Goal: Entertainment & Leisure: Consume media (video, audio)

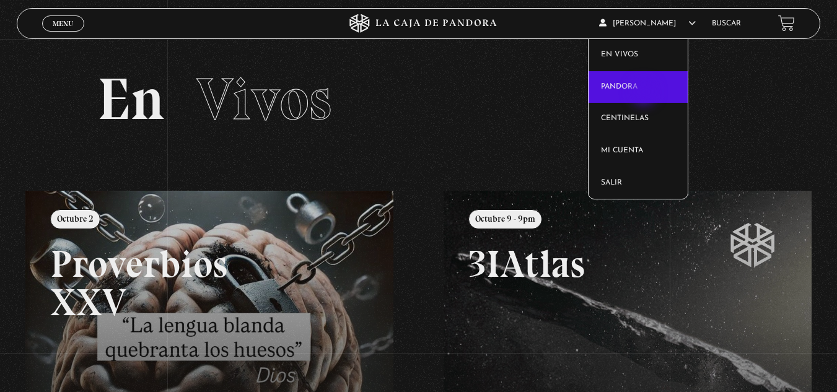
click at [645, 93] on link "Pandora" at bounding box center [637, 87] width 99 height 32
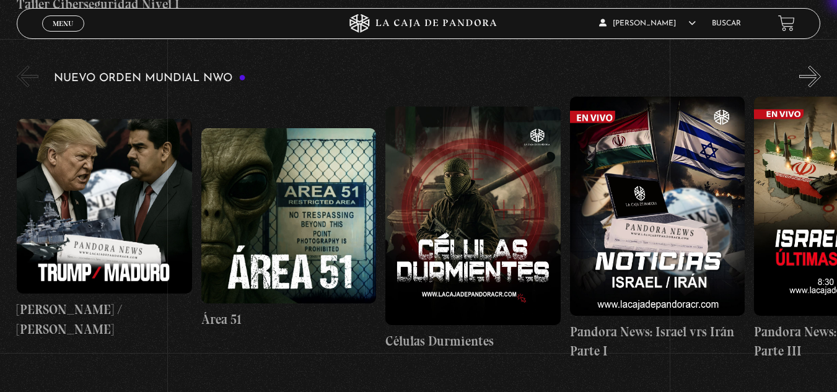
scroll to position [809, 0]
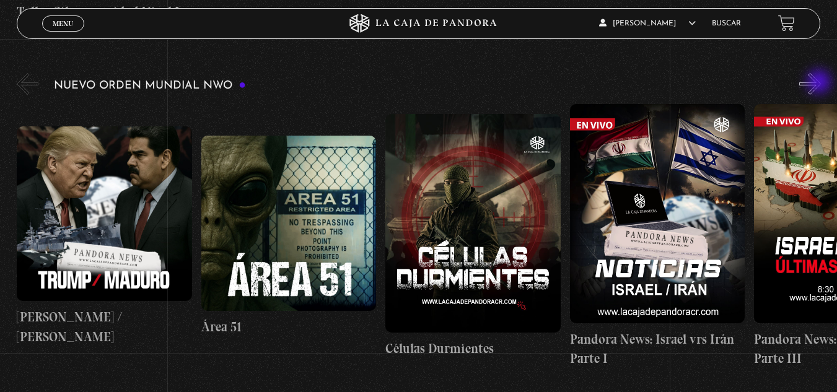
click at [820, 83] on button "»" at bounding box center [810, 84] width 22 height 22
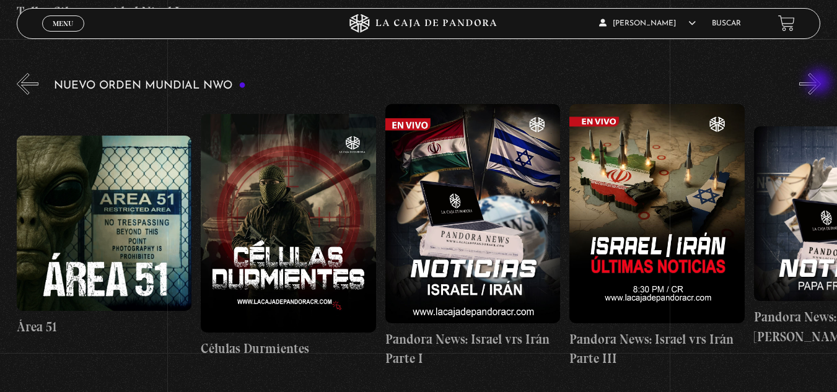
click at [820, 83] on button "»" at bounding box center [810, 84] width 22 height 22
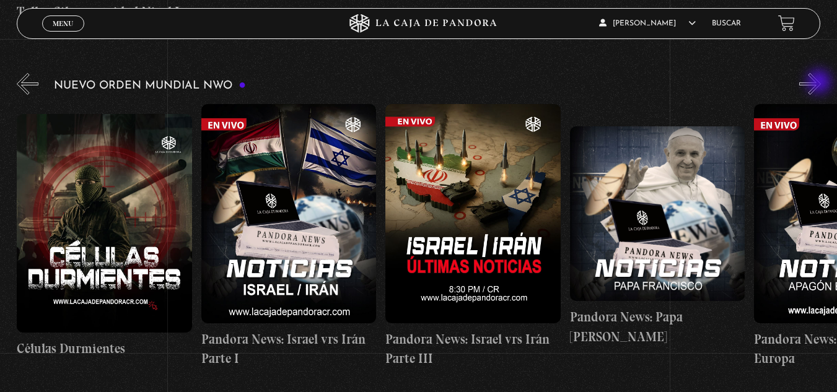
click at [820, 83] on button "»" at bounding box center [810, 84] width 22 height 22
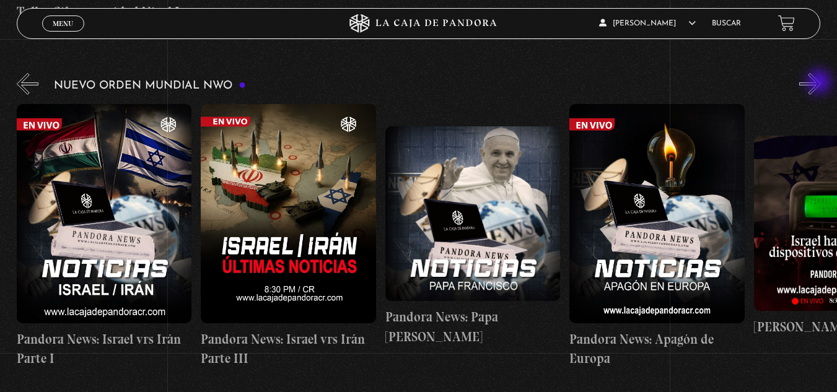
click at [820, 83] on button "»" at bounding box center [810, 84] width 22 height 22
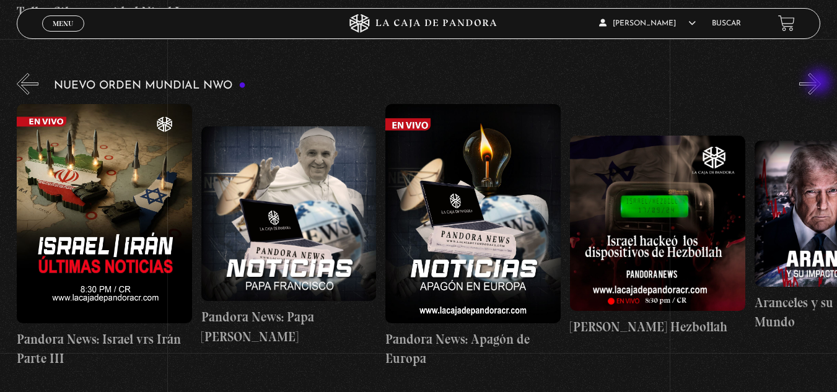
click at [820, 83] on button "»" at bounding box center [810, 84] width 22 height 22
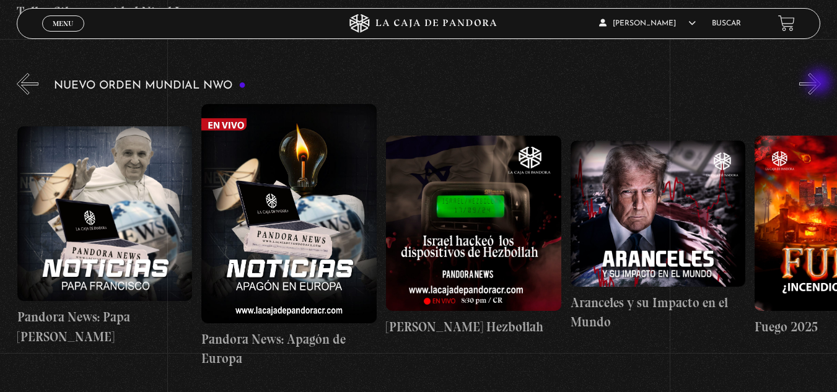
scroll to position [0, 921]
click at [820, 83] on button "»" at bounding box center [810, 84] width 22 height 22
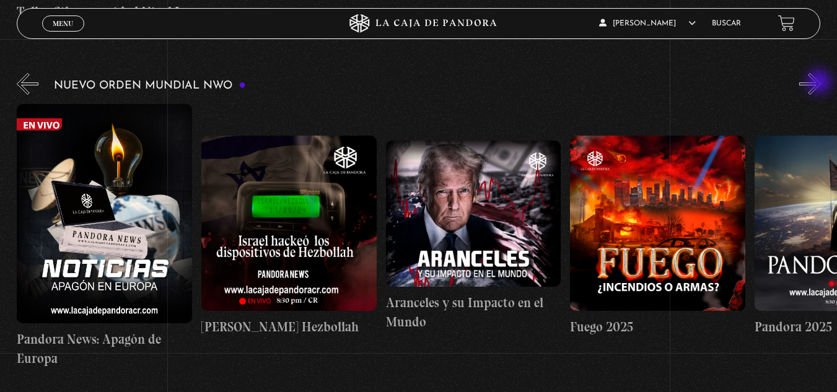
click at [820, 83] on button "»" at bounding box center [810, 84] width 22 height 22
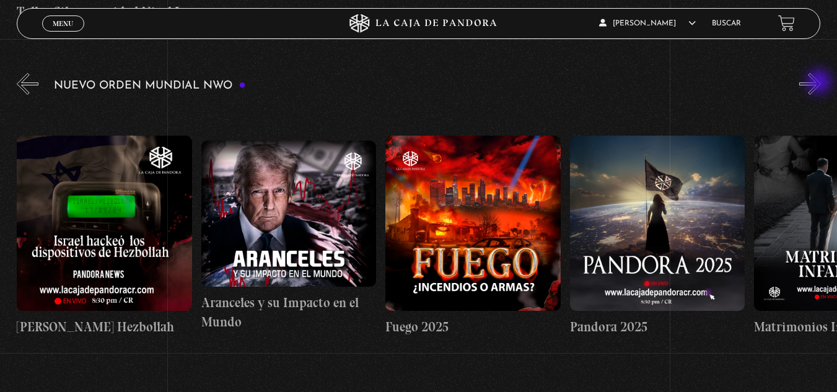
click at [820, 83] on button "»" at bounding box center [810, 84] width 22 height 22
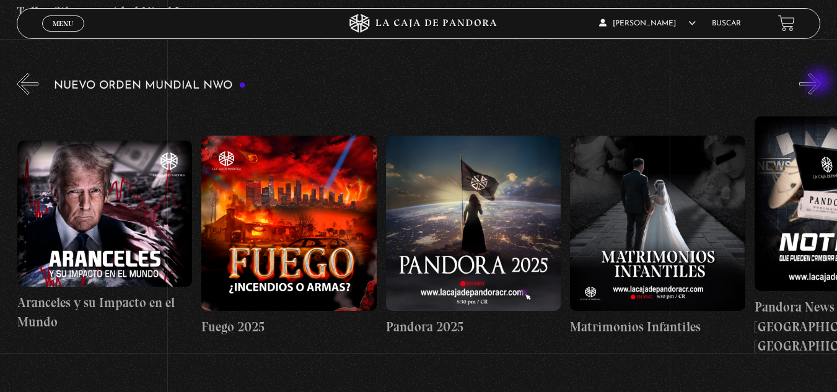
click at [820, 83] on button "»" at bounding box center [810, 84] width 22 height 22
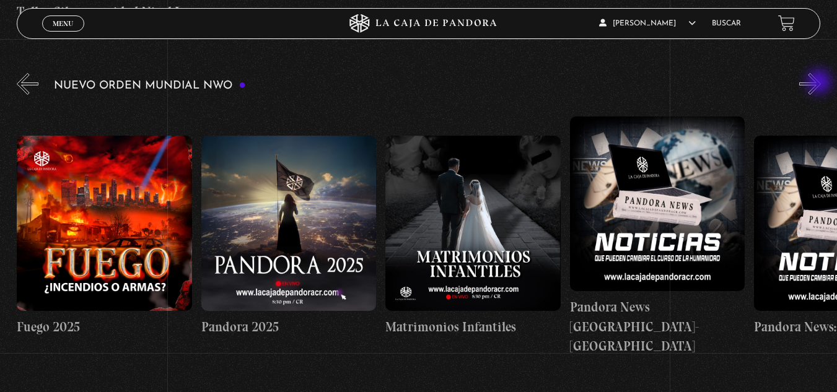
click at [820, 83] on button "»" at bounding box center [810, 84] width 22 height 22
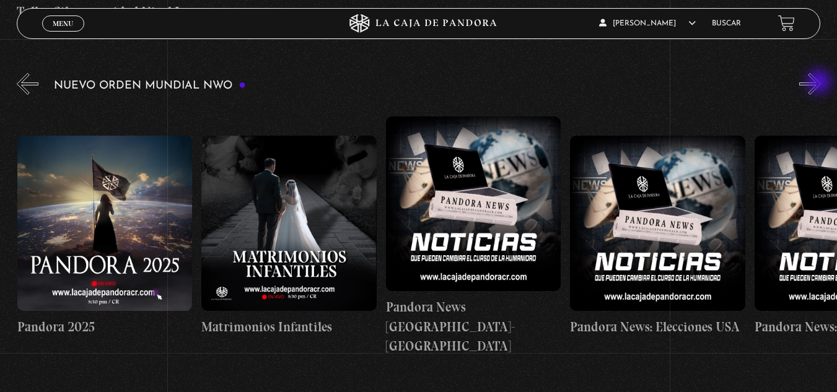
scroll to position [0, 1843]
click at [820, 83] on button "»" at bounding box center [810, 84] width 22 height 22
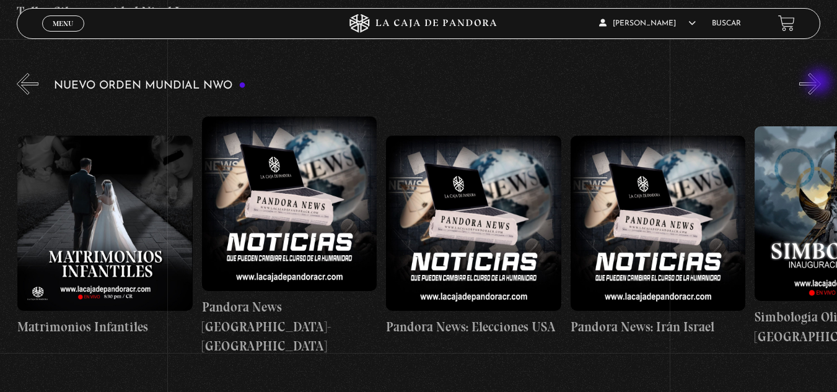
scroll to position [0, 2027]
click at [820, 83] on button "»" at bounding box center [810, 84] width 22 height 22
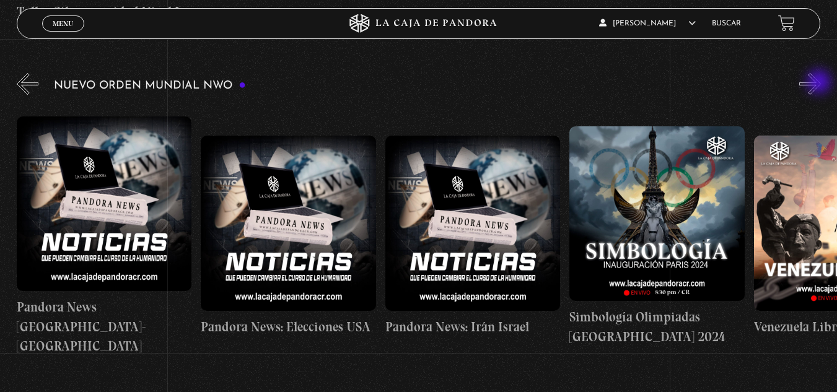
click at [820, 83] on button "»" at bounding box center [810, 84] width 22 height 22
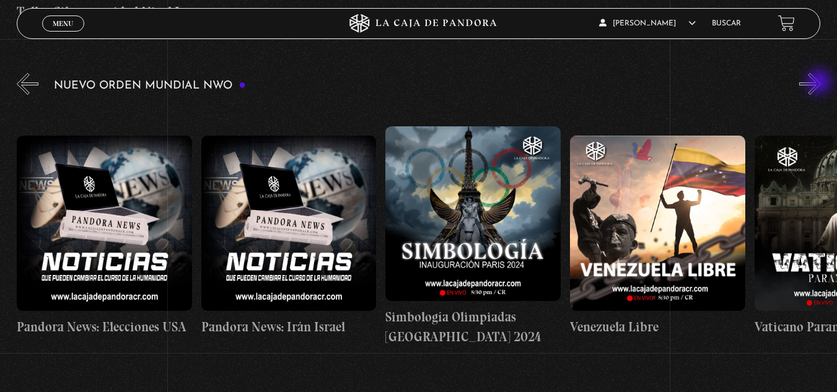
click at [820, 83] on button "»" at bounding box center [810, 84] width 22 height 22
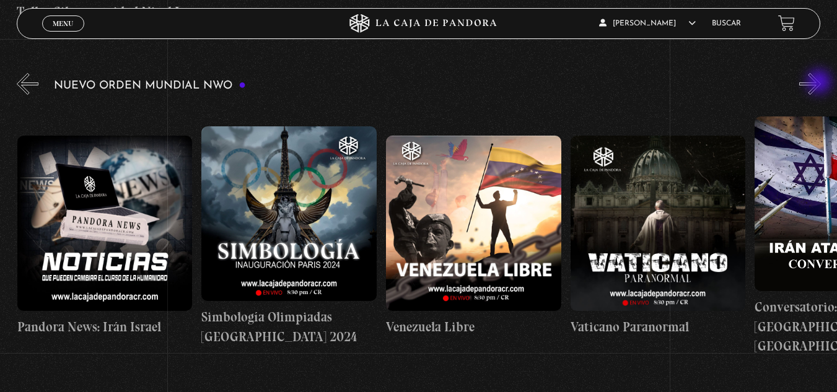
scroll to position [0, 2580]
click at [820, 83] on button "»" at bounding box center [810, 84] width 22 height 22
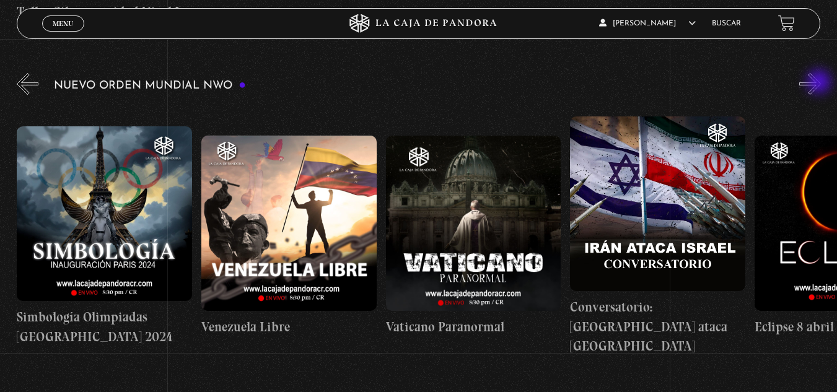
click at [820, 83] on button "»" at bounding box center [810, 84] width 22 height 22
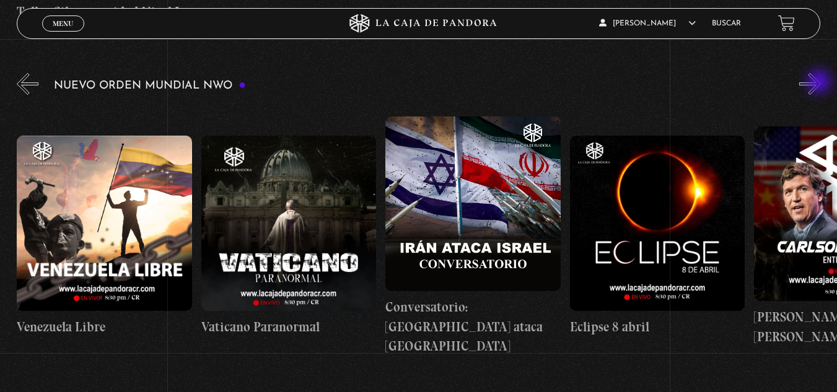
click at [820, 83] on button "»" at bounding box center [810, 84] width 22 height 22
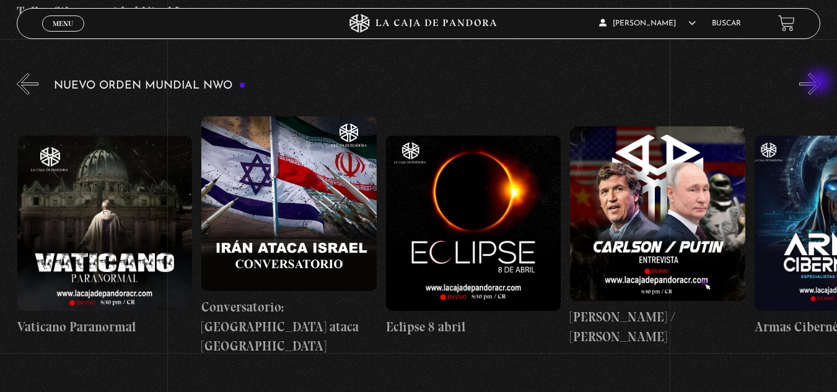
click at [820, 83] on button "»" at bounding box center [810, 84] width 22 height 22
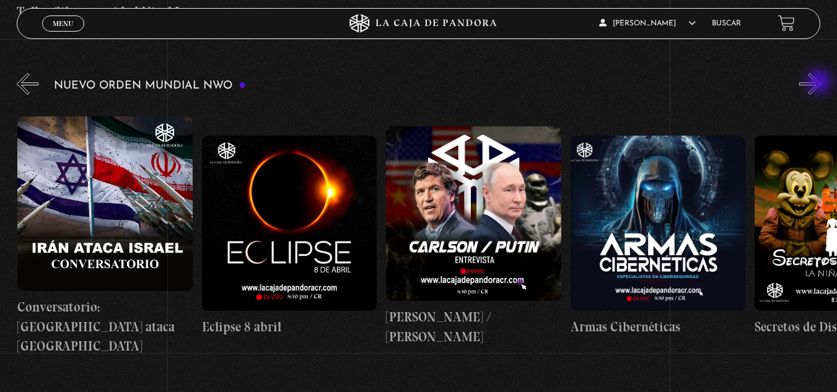
click at [820, 83] on button "»" at bounding box center [810, 84] width 22 height 22
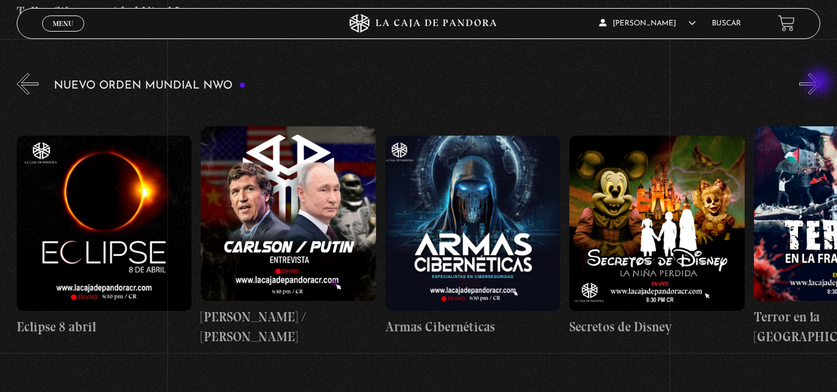
click at [820, 83] on button "»" at bounding box center [810, 84] width 22 height 22
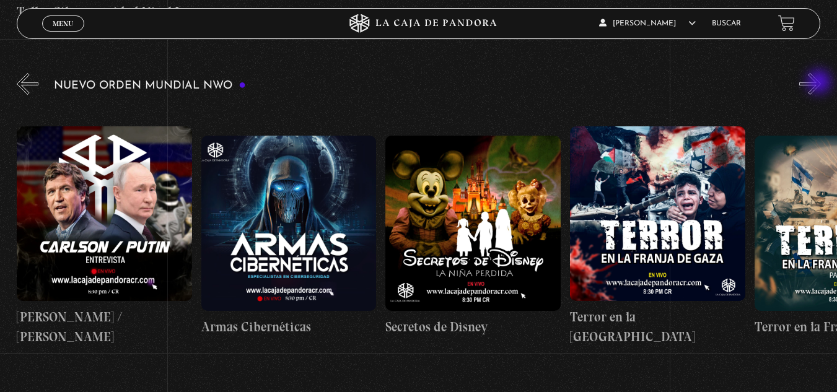
click at [820, 83] on button "»" at bounding box center [810, 84] width 22 height 22
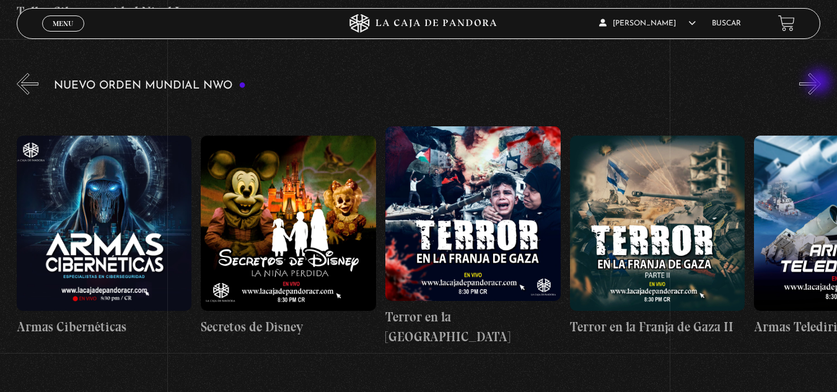
click at [820, 83] on button "»" at bounding box center [810, 84] width 22 height 22
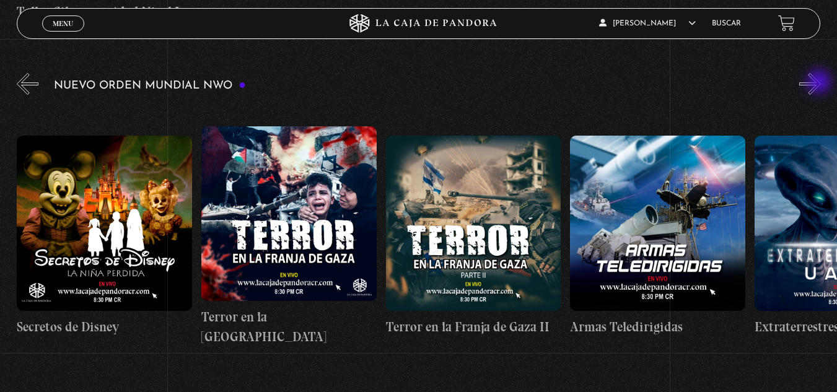
scroll to position [0, 4053]
click at [820, 83] on button "»" at bounding box center [810, 84] width 22 height 22
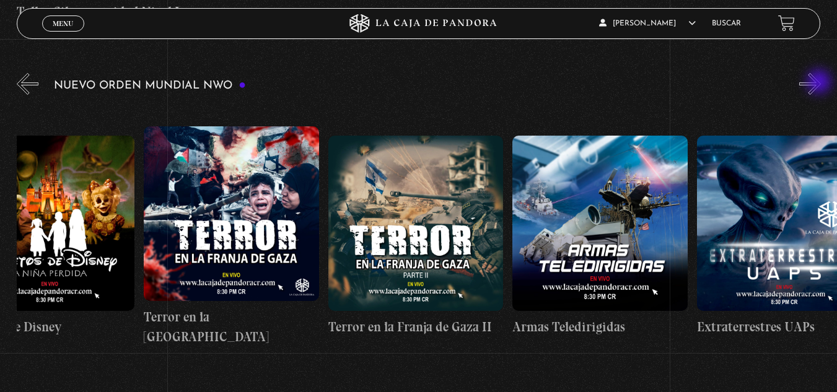
click at [820, 83] on button "»" at bounding box center [810, 84] width 22 height 22
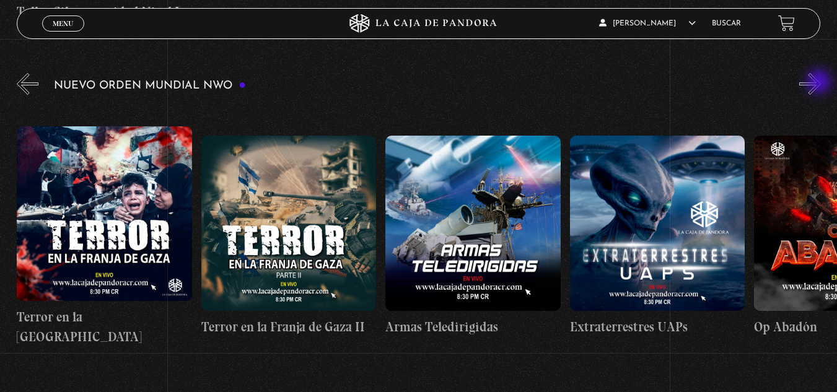
click at [820, 83] on button "»" at bounding box center [810, 84] width 22 height 22
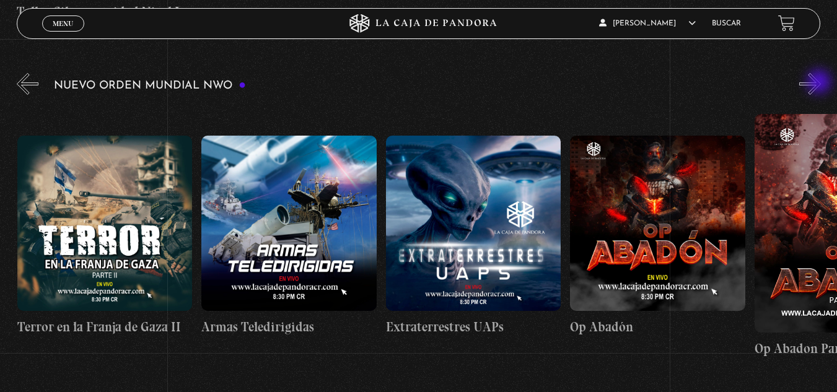
click at [820, 83] on button "»" at bounding box center [810, 84] width 22 height 22
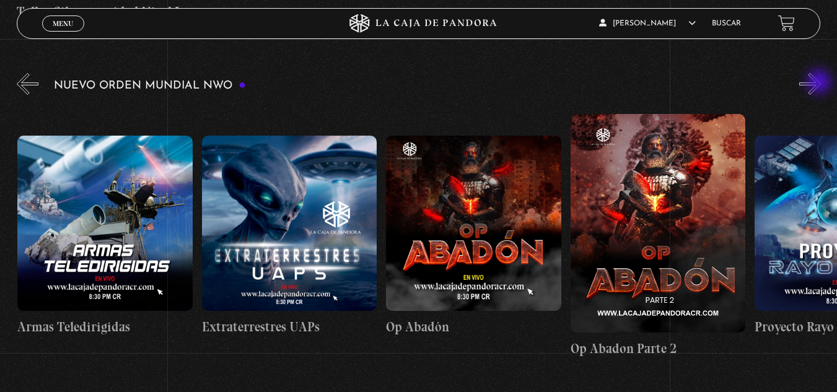
click at [820, 83] on button "»" at bounding box center [810, 84] width 22 height 22
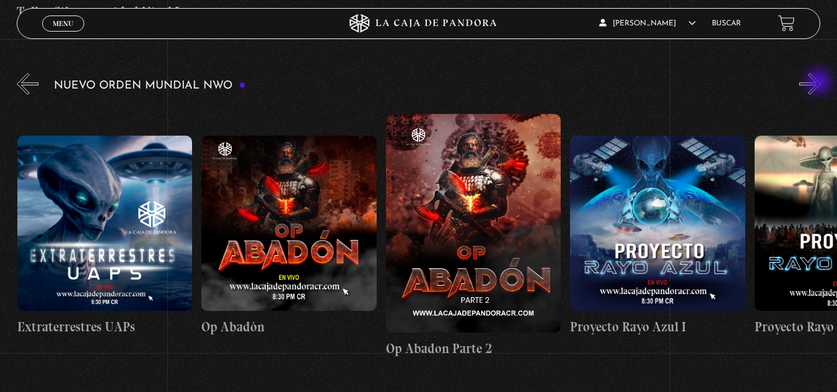
click at [820, 83] on button "»" at bounding box center [810, 84] width 22 height 22
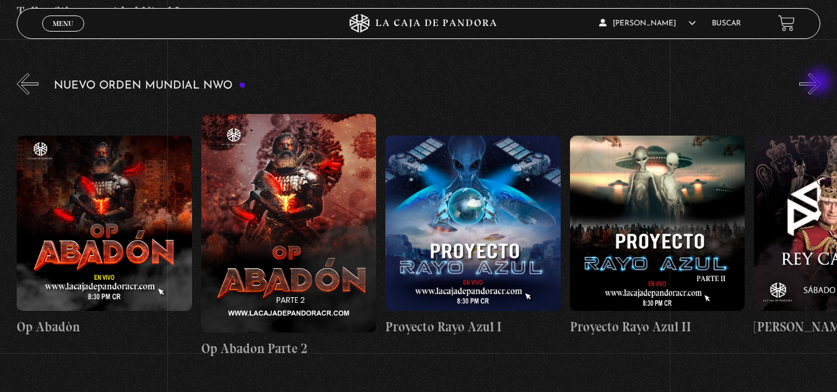
click at [820, 83] on button "»" at bounding box center [810, 84] width 22 height 22
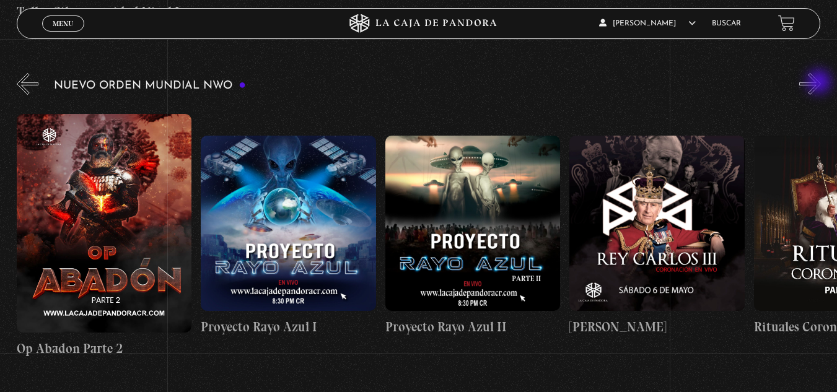
click at [820, 83] on button "»" at bounding box center [810, 84] width 22 height 22
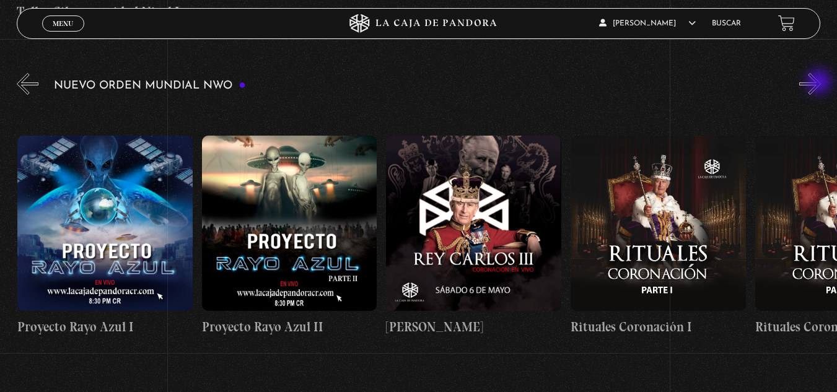
scroll to position [0, 5343]
click at [820, 83] on button "»" at bounding box center [810, 84] width 22 height 22
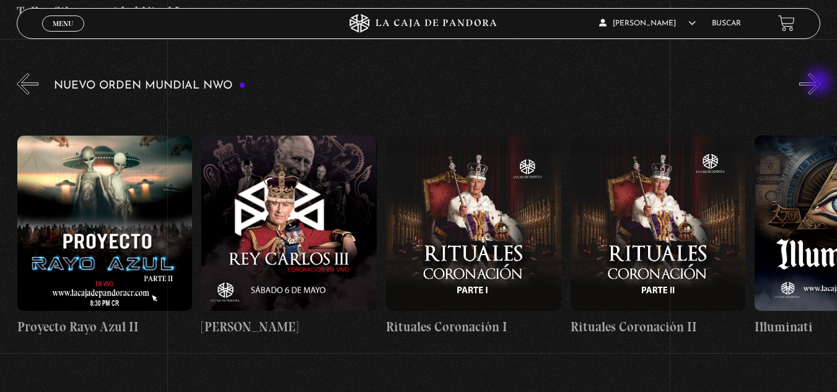
click at [820, 83] on button "»" at bounding box center [810, 84] width 22 height 22
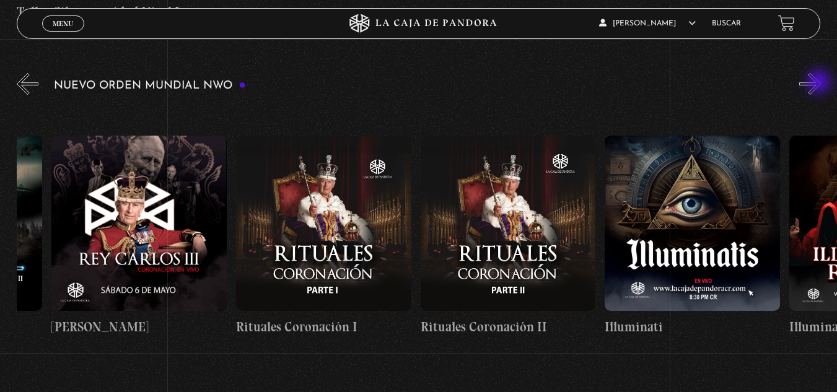
click at [820, 83] on button "»" at bounding box center [810, 84] width 22 height 22
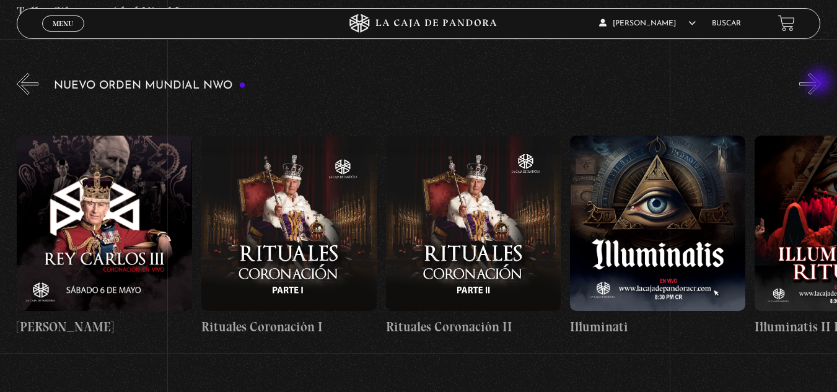
click at [820, 83] on button "»" at bounding box center [810, 84] width 22 height 22
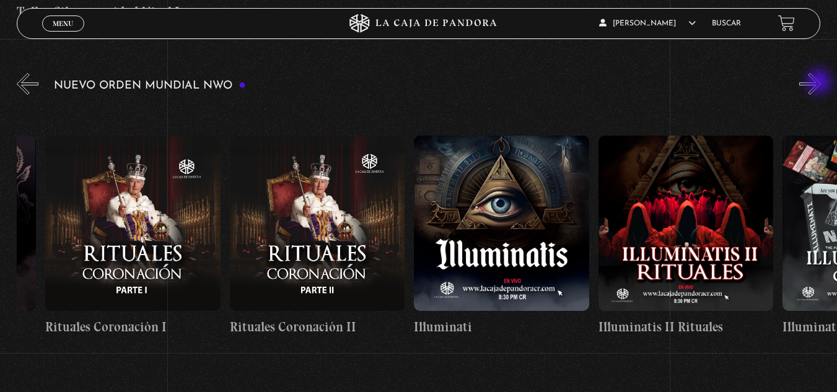
click at [820, 83] on button "»" at bounding box center [810, 84] width 22 height 22
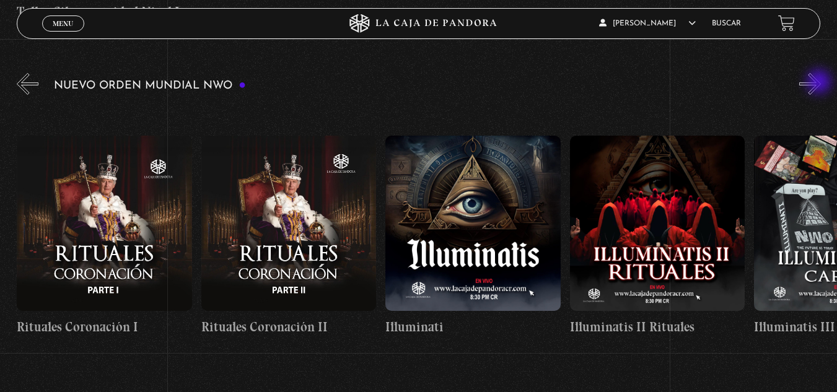
click at [820, 83] on button "»" at bounding box center [810, 84] width 22 height 22
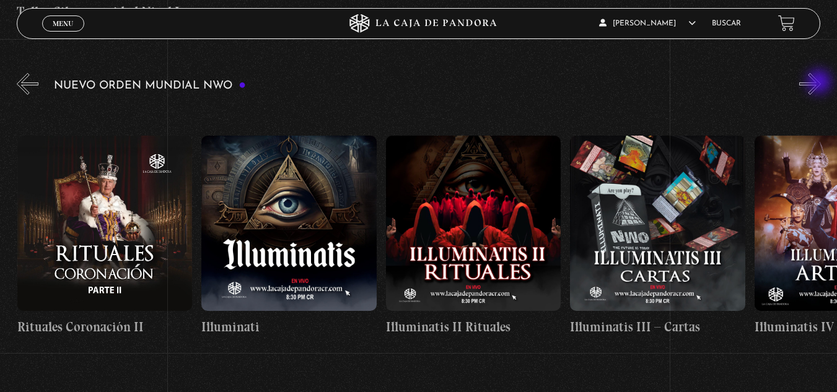
click at [820, 83] on button "»" at bounding box center [810, 84] width 22 height 22
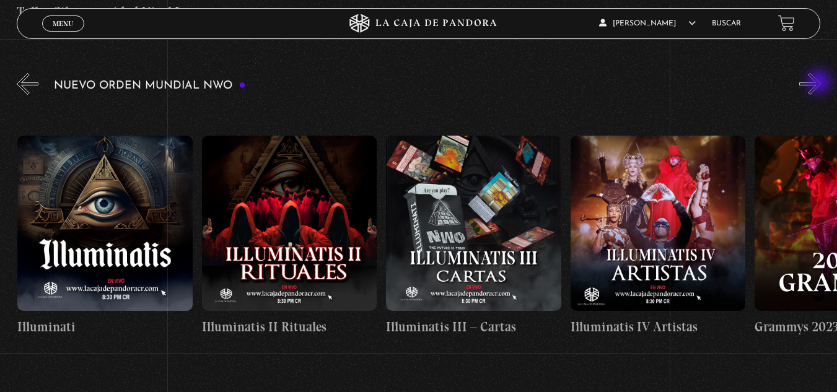
click at [820, 83] on button "»" at bounding box center [810, 84] width 22 height 22
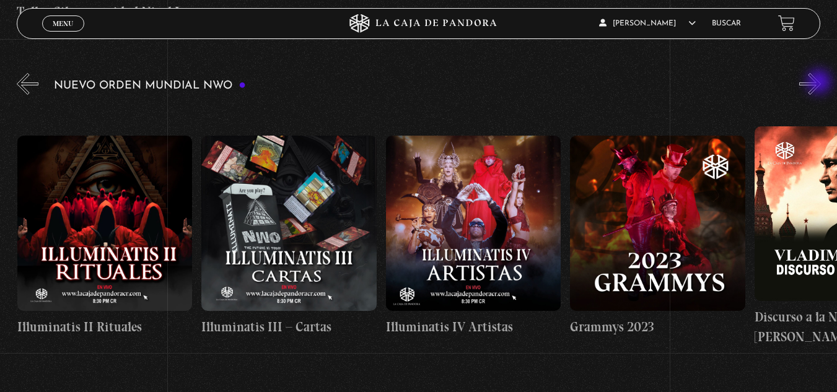
click at [820, 83] on button "»" at bounding box center [810, 84] width 22 height 22
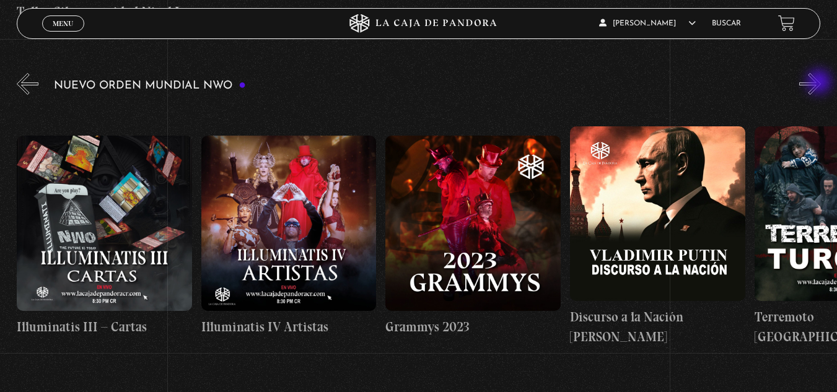
click at [820, 83] on button "»" at bounding box center [810, 84] width 22 height 22
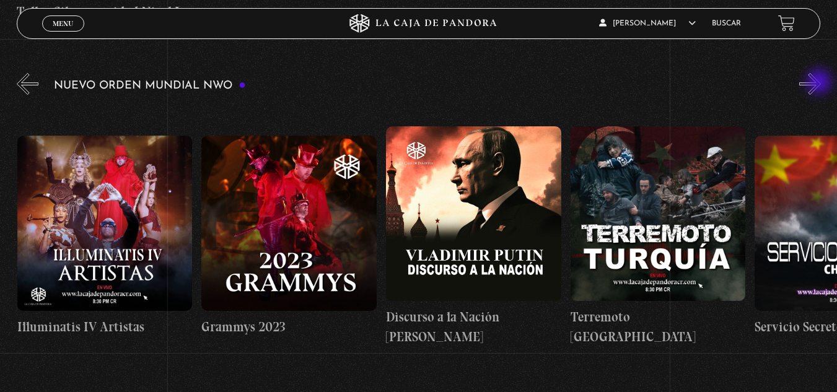
scroll to position [0, 6817]
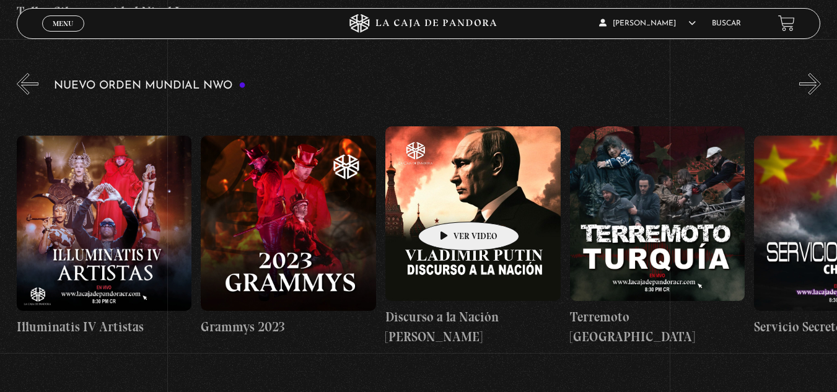
click at [449, 203] on figure at bounding box center [472, 213] width 175 height 175
click at [471, 203] on figure at bounding box center [472, 213] width 175 height 175
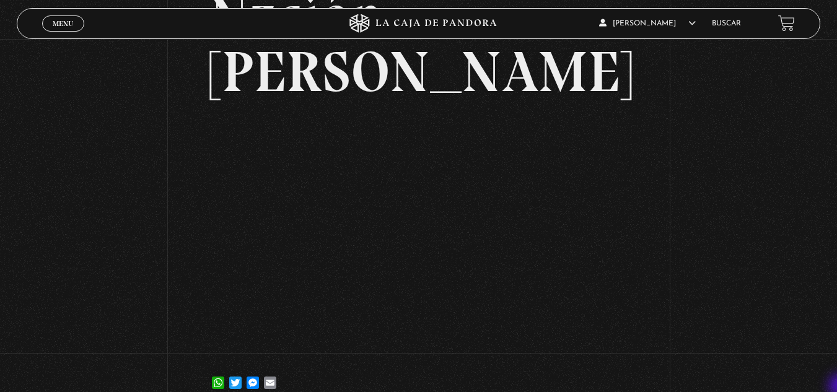
scroll to position [198, 0]
